Goal: Navigation & Orientation: Go to known website

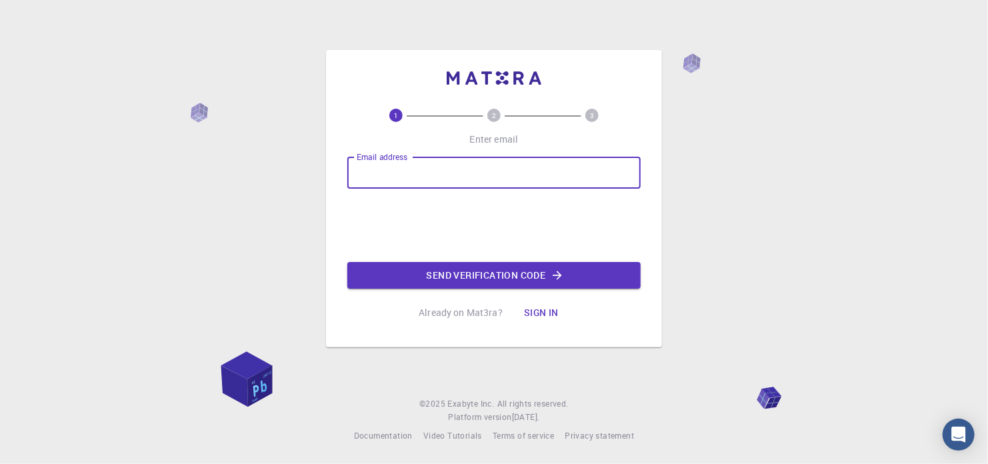
type input "anvinay123@gmail.com"
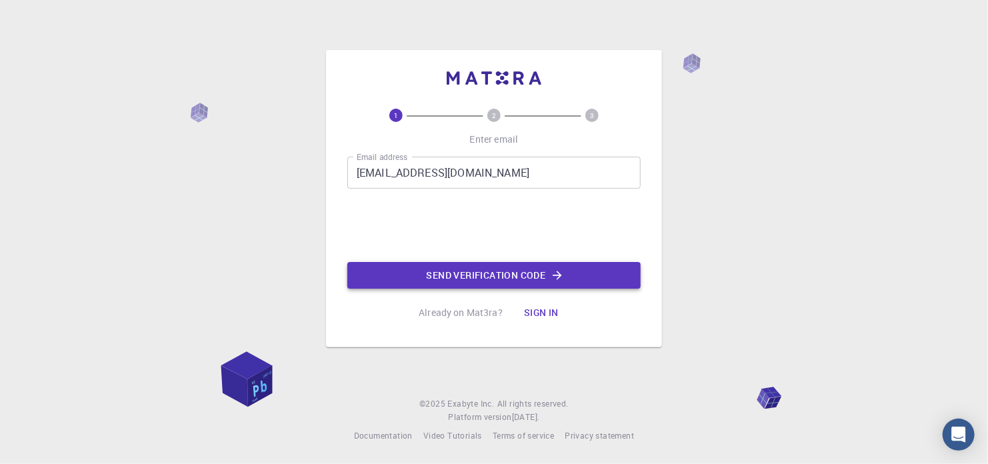
click at [501, 275] on button "Send verification code" at bounding box center [493, 275] width 293 height 27
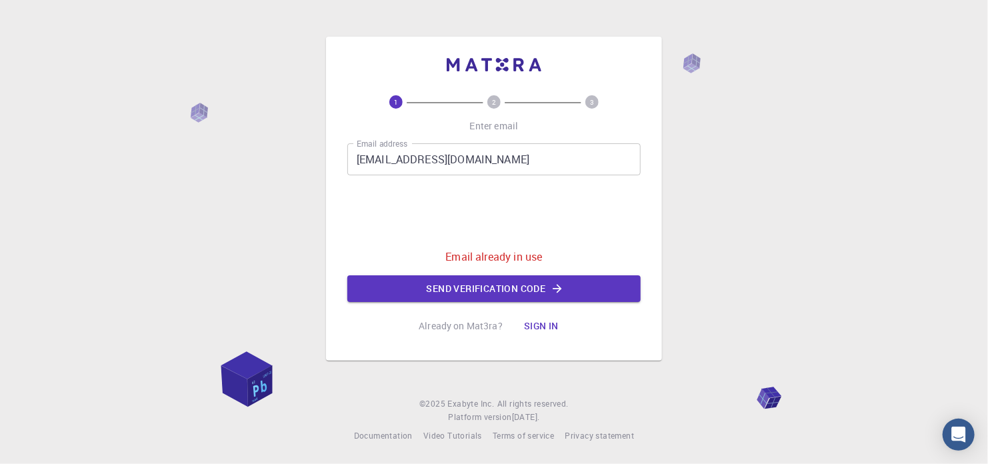
click at [534, 332] on button "Sign in" at bounding box center [542, 326] width 56 height 27
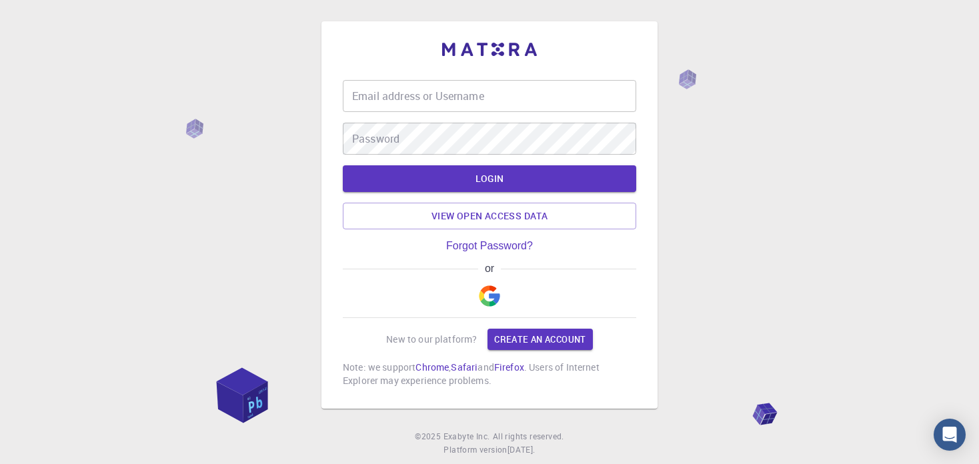
click at [487, 301] on img "button" at bounding box center [489, 295] width 21 height 21
